Goal: Information Seeking & Learning: Learn about a topic

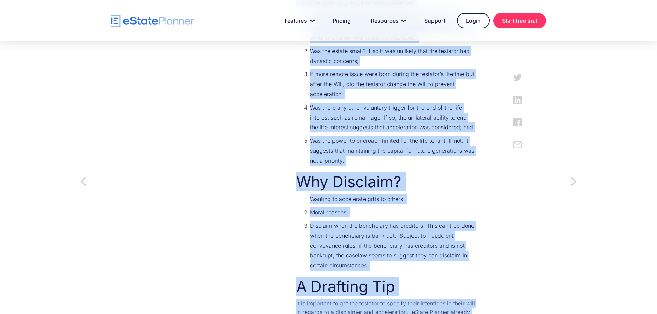
scroll to position [1181, 0]
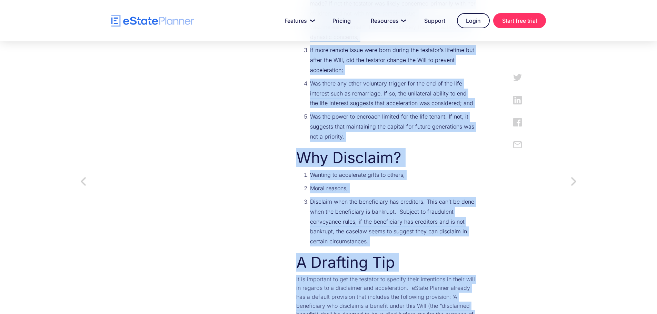
drag, startPoint x: 266, startPoint y: 87, endPoint x: 459, endPoint y: 208, distance: 227.7
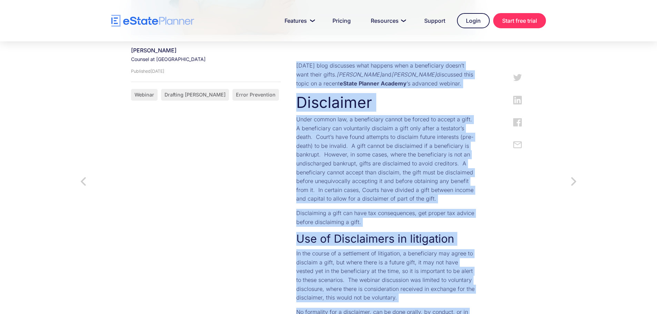
scroll to position [146, 0]
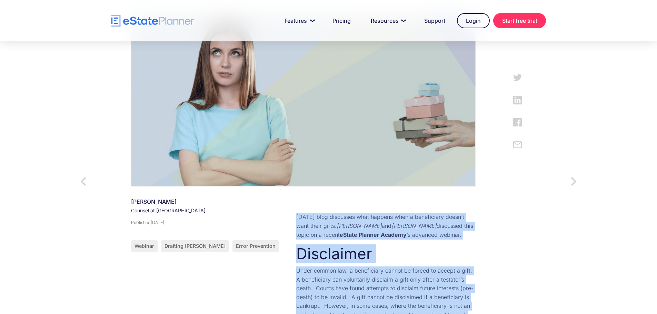
click at [395, 252] on h2 "Disclaimer" at bounding box center [386, 254] width 180 height 18
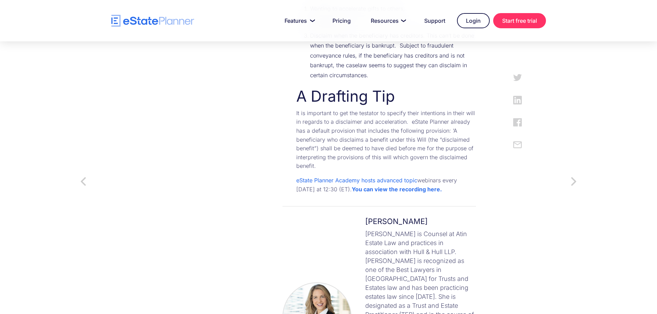
scroll to position [1284, 0]
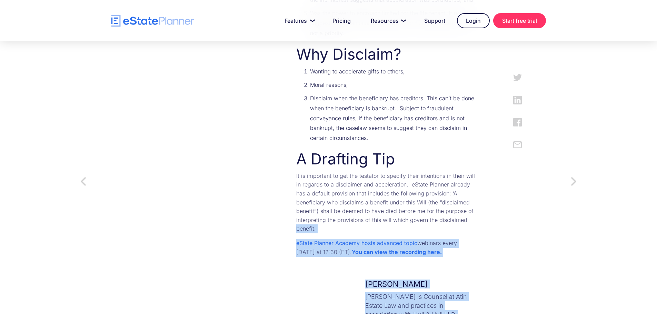
drag, startPoint x: 479, startPoint y: 281, endPoint x: 500, endPoint y: 132, distance: 150.8
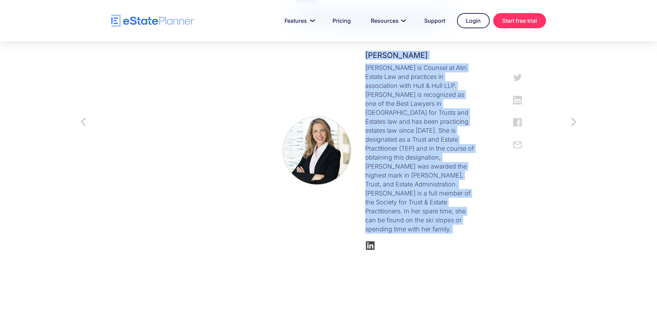
scroll to position [1555, 0]
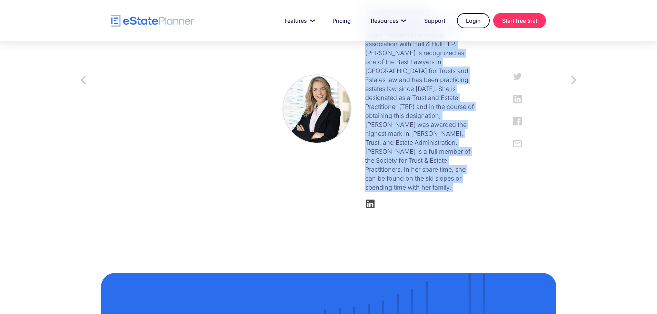
drag, startPoint x: 268, startPoint y: 154, endPoint x: 538, endPoint y: 45, distance: 291.1
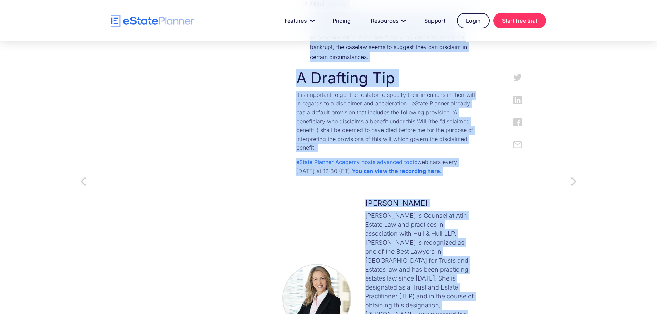
scroll to position [1313, 0]
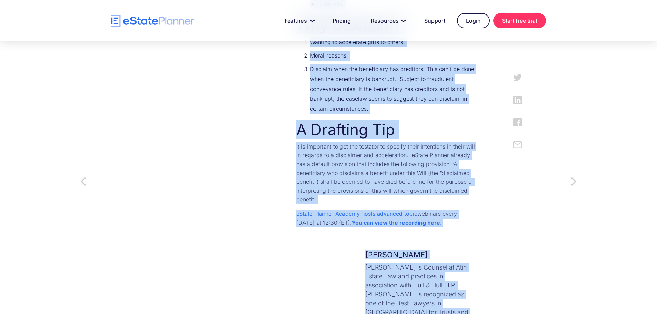
copy div "Disclaimer Under common law, a beneficiary cannot be forced to accept a gift. A…"
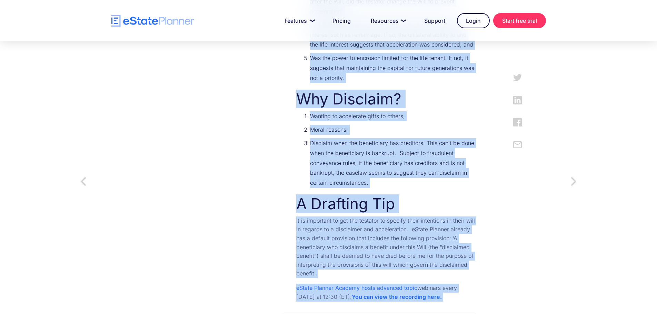
scroll to position [1141, 0]
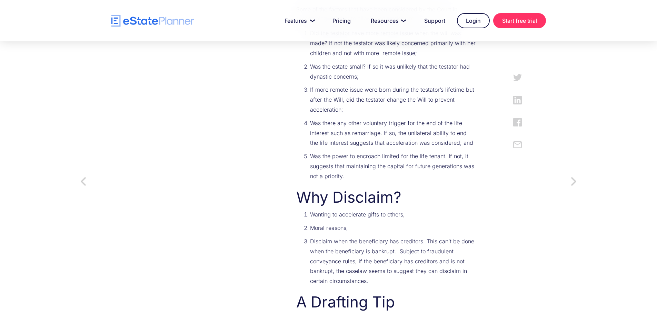
drag, startPoint x: 559, startPoint y: 162, endPoint x: 565, endPoint y: 163, distance: 6.3
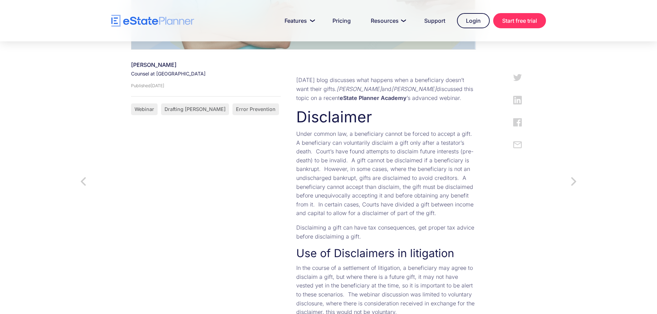
scroll to position [279, 0]
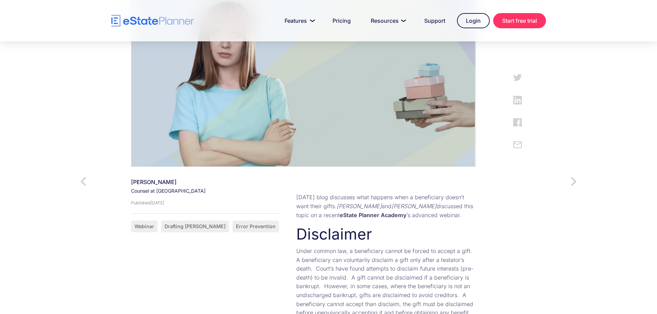
scroll to position [172, 0]
